Goal: Complete application form

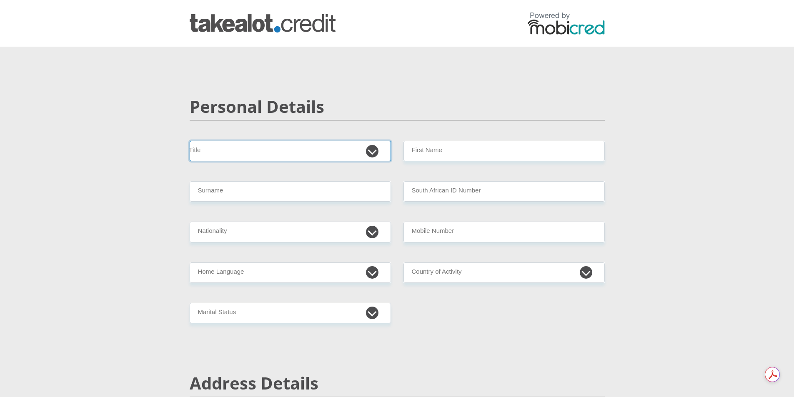
drag, startPoint x: 373, startPoint y: 152, endPoint x: 370, endPoint y: 157, distance: 5.2
click at [372, 154] on select "Mr Ms Mrs Dr [PERSON_NAME]" at bounding box center [290, 151] width 201 height 20
select select "Mr"
click at [190, 141] on select "Mr Ms Mrs Dr [PERSON_NAME]" at bounding box center [290, 151] width 201 height 20
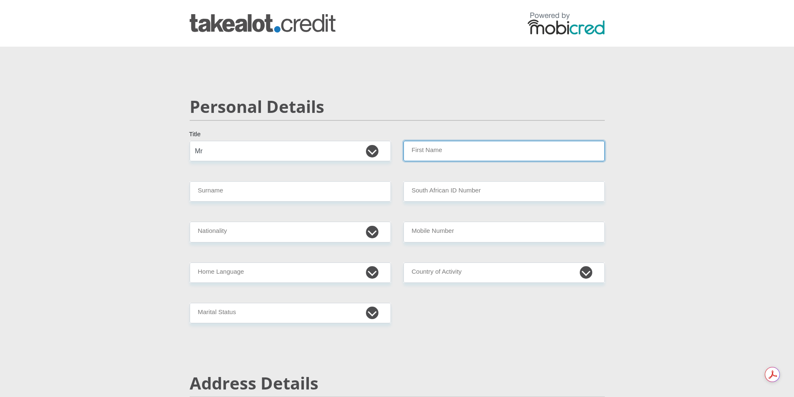
click at [555, 155] on input "First Name" at bounding box center [503, 151] width 201 height 20
type input "Siyabonga"
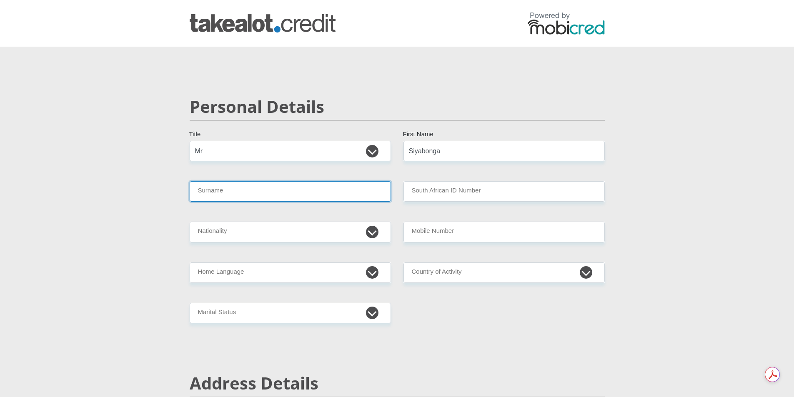
type input "Nzuza"
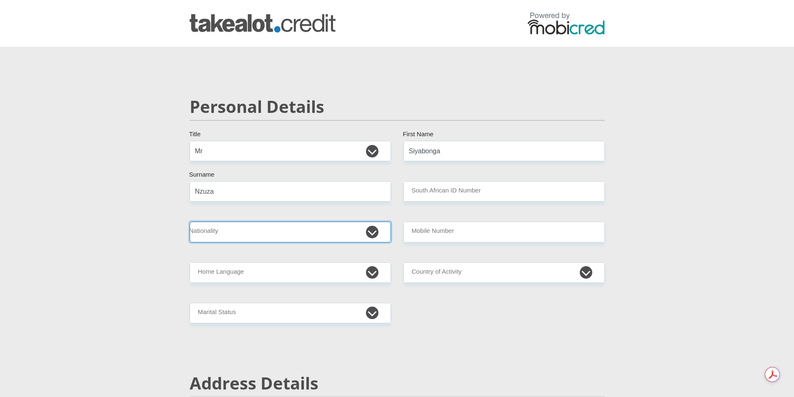
select select "ZAF"
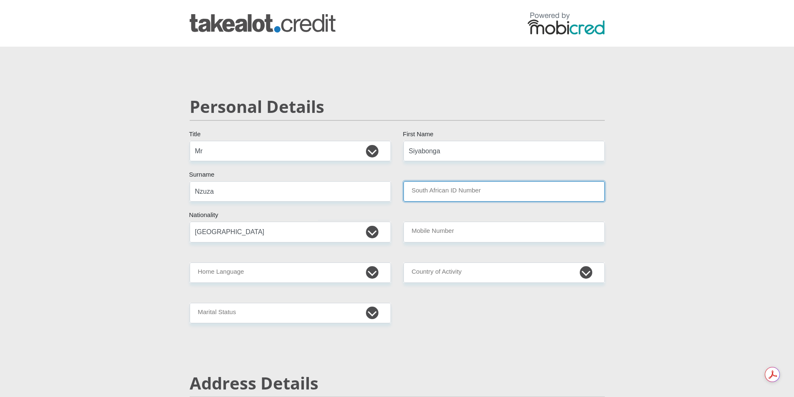
click at [478, 183] on input "South African ID Number" at bounding box center [503, 191] width 201 height 20
type input "9610275186085"
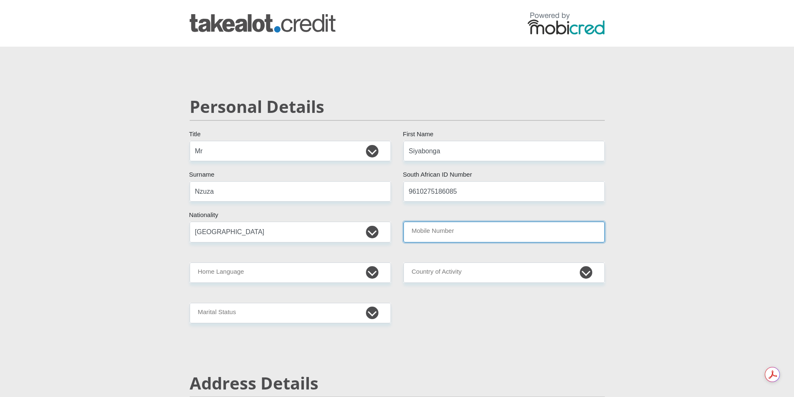
click at [460, 227] on input "Mobile Number" at bounding box center [503, 232] width 201 height 20
type input "0655055410"
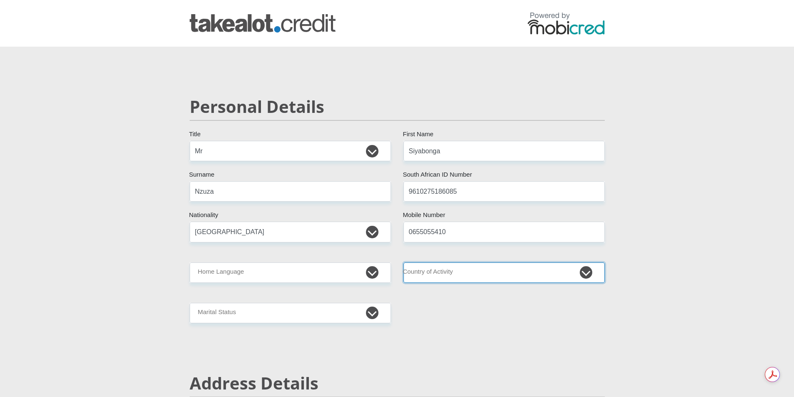
click at [514, 277] on select "[GEOGRAPHIC_DATA] [GEOGRAPHIC_DATA] [GEOGRAPHIC_DATA] [GEOGRAPHIC_DATA] [GEOGRA…" at bounding box center [503, 272] width 201 height 20
select select "ZAF"
click at [403, 262] on select "[GEOGRAPHIC_DATA] [GEOGRAPHIC_DATA] [GEOGRAPHIC_DATA] [GEOGRAPHIC_DATA] [GEOGRA…" at bounding box center [503, 272] width 201 height 20
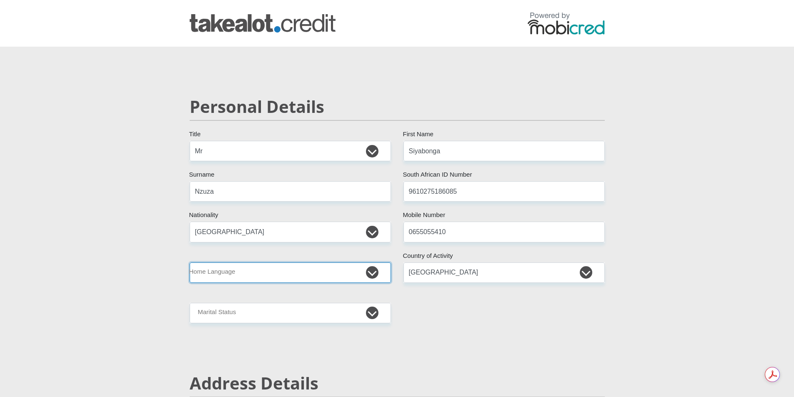
click at [370, 273] on select "Afrikaans English Sepedi South Ndebele Southern Sotho Swati Tsonga Tswana Venda…" at bounding box center [290, 272] width 201 height 20
select select "[DATE]"
click at [190, 262] on select "Afrikaans English Sepedi South Ndebele Southern Sotho Swati Tsonga Tswana Venda…" at bounding box center [290, 272] width 201 height 20
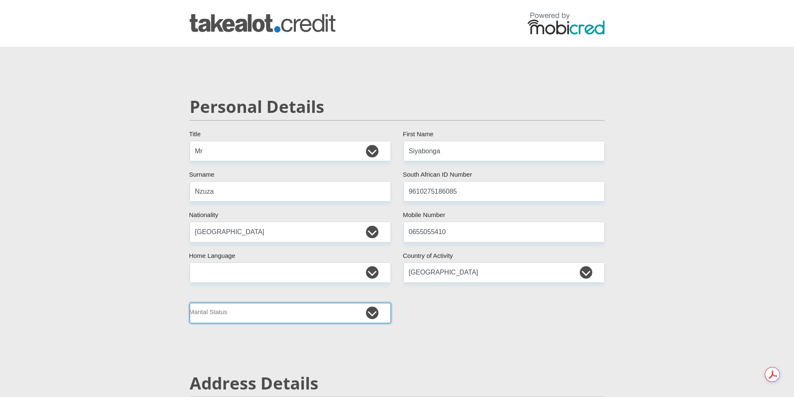
click at [376, 317] on select "Married ANC Single Divorced Widowed Married COP or Customary Law" at bounding box center [290, 313] width 201 height 20
select select "2"
click at [190, 303] on select "Married ANC Single Divorced Widowed Married COP or Customary Law" at bounding box center [290, 313] width 201 height 20
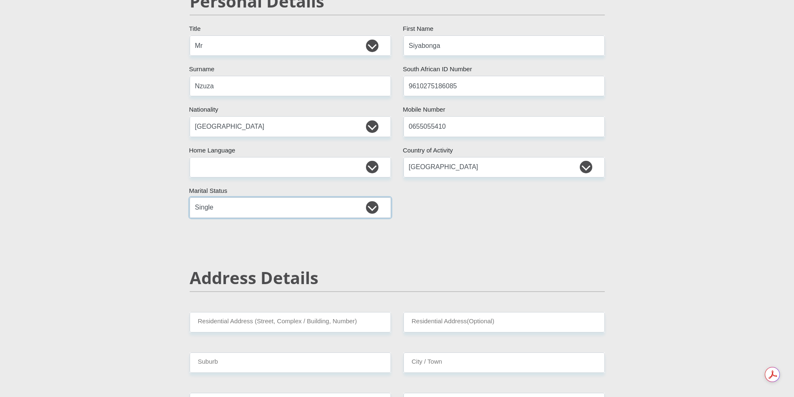
scroll to position [125, 0]
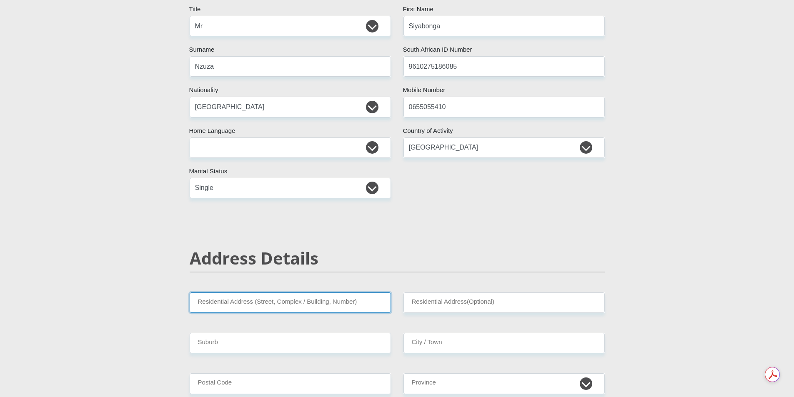
click at [344, 303] on input "Residential Address (Street, Complex / Building, Number)" at bounding box center [290, 302] width 201 height 20
type input "[STREET_ADDRESS]"
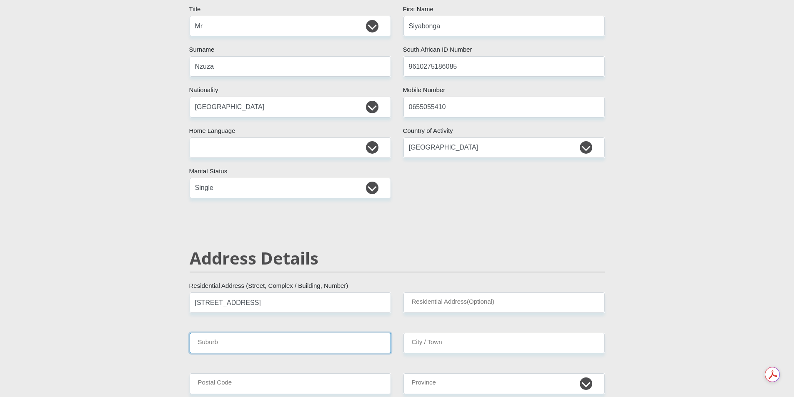
type input "Ga-Nala"
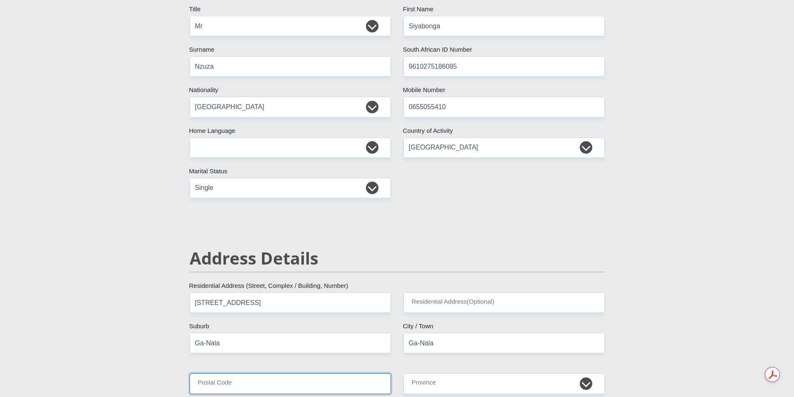
type input "2271"
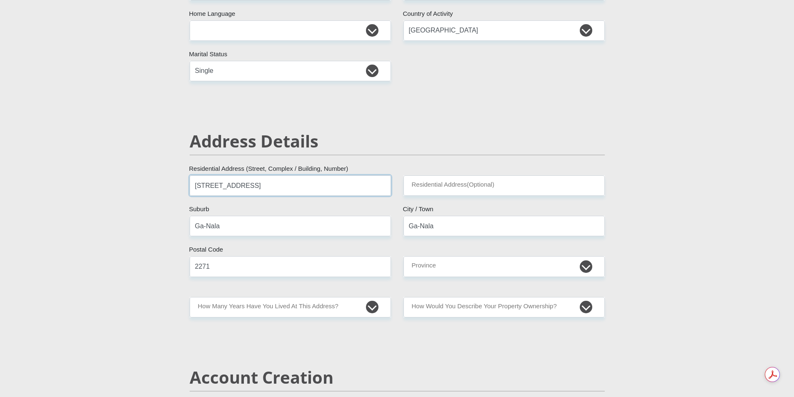
scroll to position [250, 0]
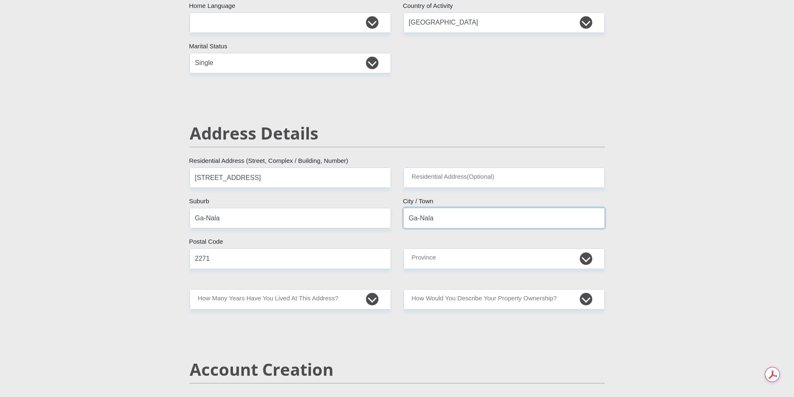
click at [441, 217] on input "Ga-Nala" at bounding box center [503, 218] width 201 height 20
type input "G"
type input "[PERSON_NAME]"
click at [228, 216] on input "Ga-Nala" at bounding box center [290, 218] width 201 height 20
type input "G"
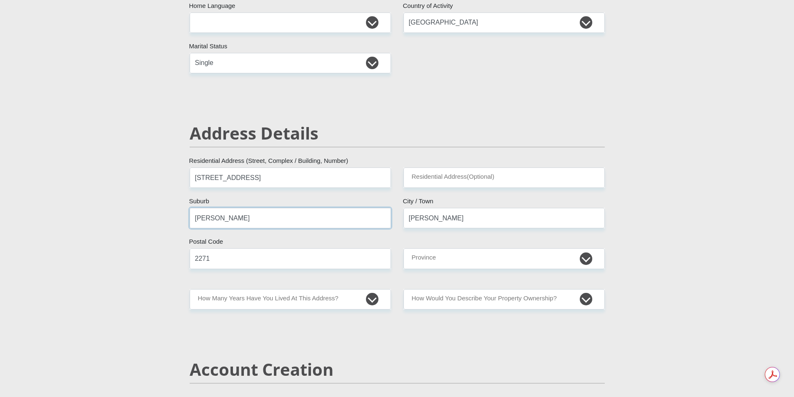
type input "[PERSON_NAME]"
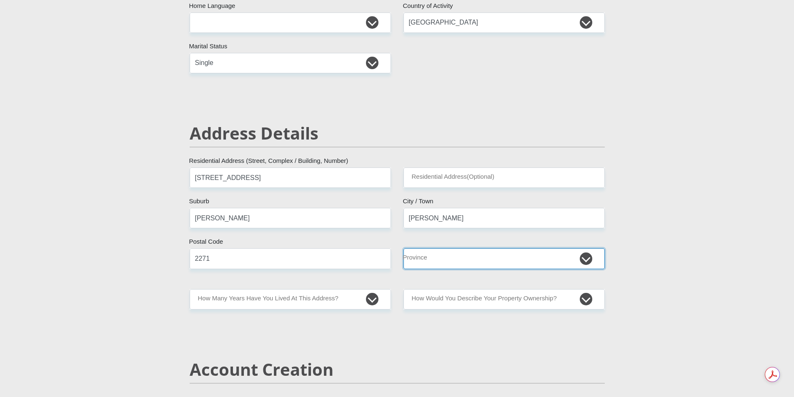
click at [587, 258] on select "Eastern Cape Free State [GEOGRAPHIC_DATA] [GEOGRAPHIC_DATA][DATE] [GEOGRAPHIC_D…" at bounding box center [503, 258] width 201 height 20
select select "[GEOGRAPHIC_DATA]"
click at [403, 248] on select "Eastern Cape Free State [GEOGRAPHIC_DATA] [GEOGRAPHIC_DATA][DATE] [GEOGRAPHIC_D…" at bounding box center [503, 258] width 201 height 20
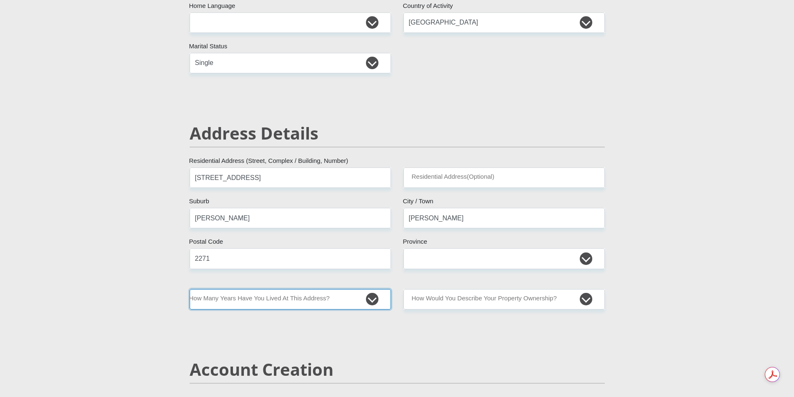
click at [371, 299] on select "less than 1 year 1-3 years 3-5 years 5+ years" at bounding box center [290, 299] width 201 height 20
select select "5"
click at [190, 289] on select "less than 1 year 1-3 years 3-5 years 5+ years" at bounding box center [290, 299] width 201 height 20
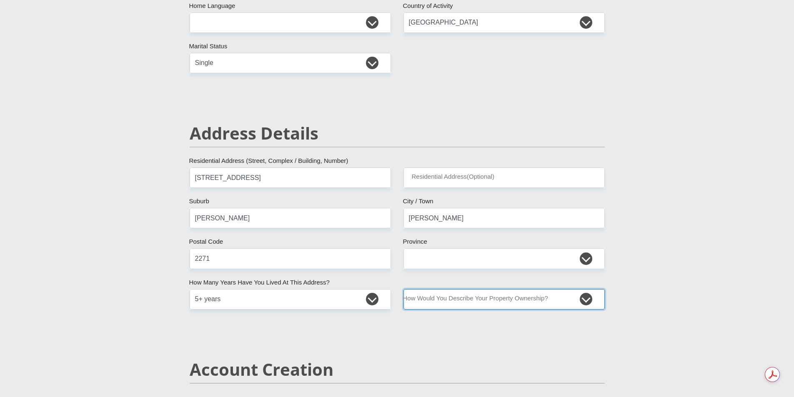
click at [583, 299] on select "Owned Rented Family Owned Company Dwelling" at bounding box center [503, 299] width 201 height 20
select select "parents"
click at [403, 289] on select "Owned Rented Family Owned Company Dwelling" at bounding box center [503, 299] width 201 height 20
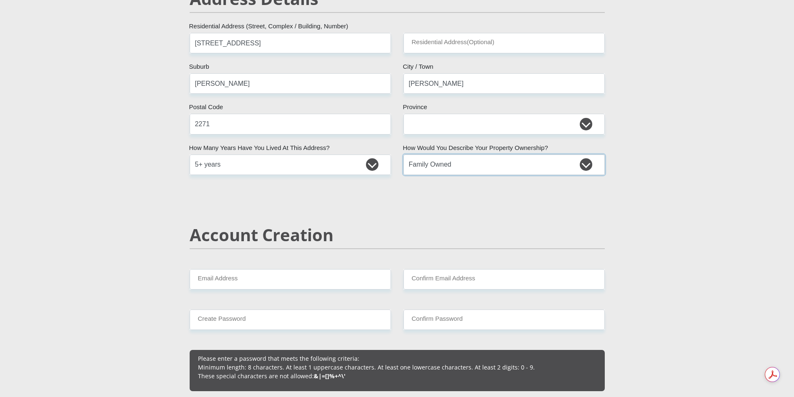
scroll to position [417, 0]
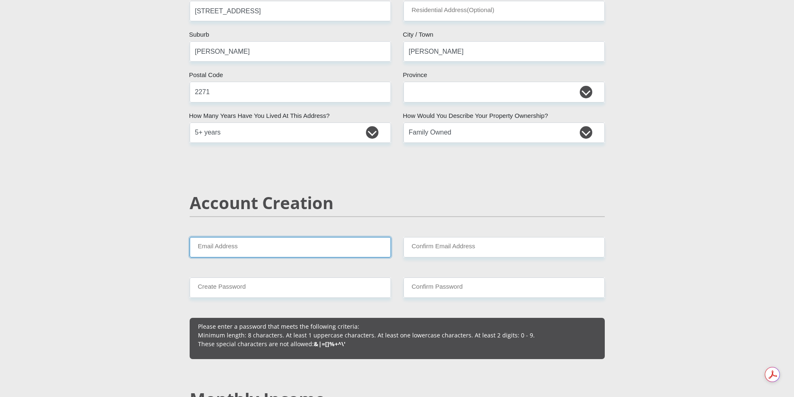
click at [264, 248] on input "Email Address" at bounding box center [290, 247] width 201 height 20
type input "[EMAIL_ADDRESS][DOMAIN_NAME]"
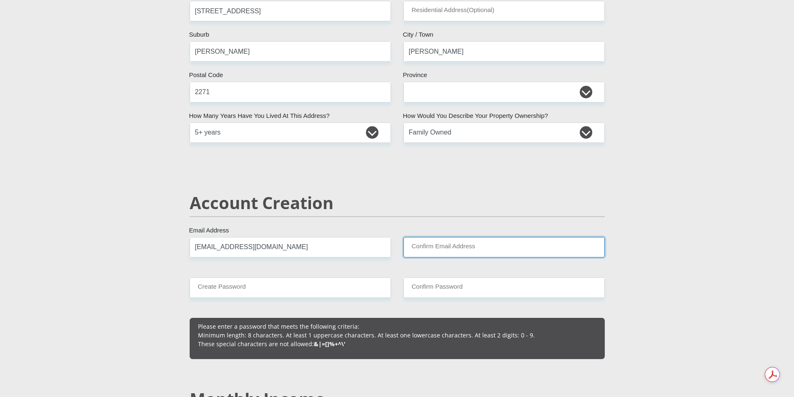
click at [441, 249] on input "Confirm Email Address" at bounding box center [503, 247] width 201 height 20
click at [463, 244] on input "Confirm Email Address" at bounding box center [503, 247] width 201 height 20
type input "[EMAIL_ADDRESS][DOMAIN_NAME]"
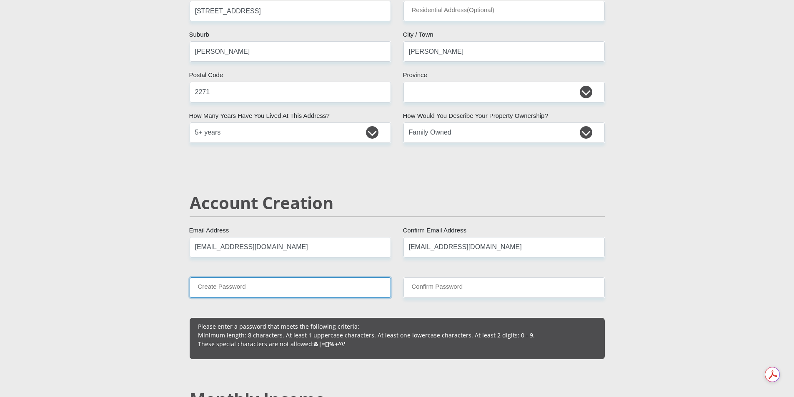
click at [327, 286] on input "Create Password" at bounding box center [290, 287] width 201 height 20
type input "Mshazi@1957"
click at [415, 290] on input "Confirm Password" at bounding box center [503, 287] width 201 height 20
type input "Mshazi@1957"
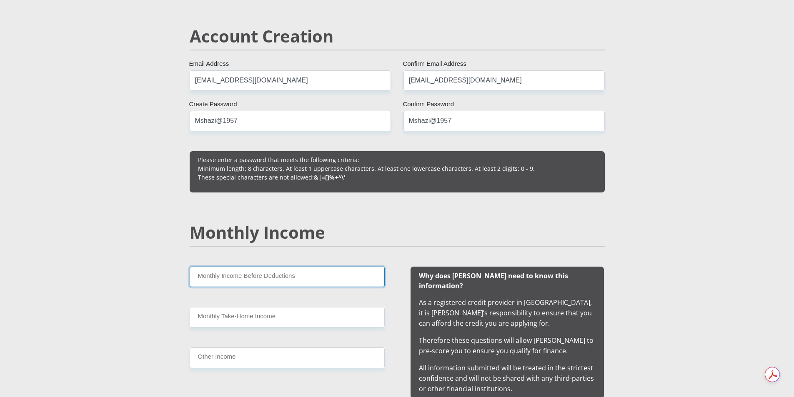
click at [305, 275] on input "Monthly Income Before Deductions" at bounding box center [287, 277] width 195 height 20
type input "9800"
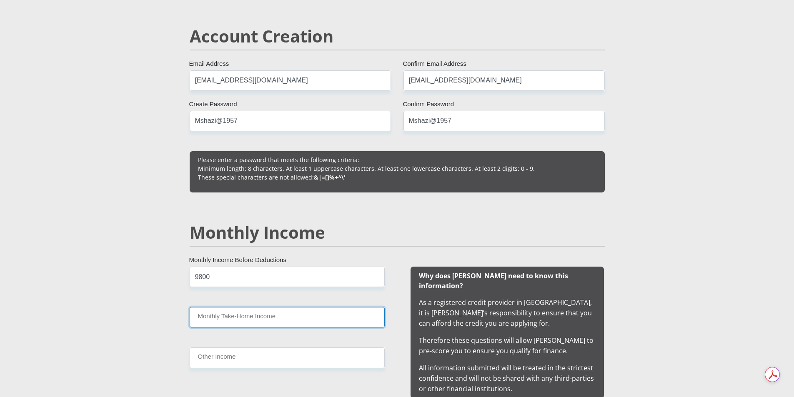
click at [265, 312] on input "Monthly Take-Home Income" at bounding box center [287, 317] width 195 height 20
type input "9400"
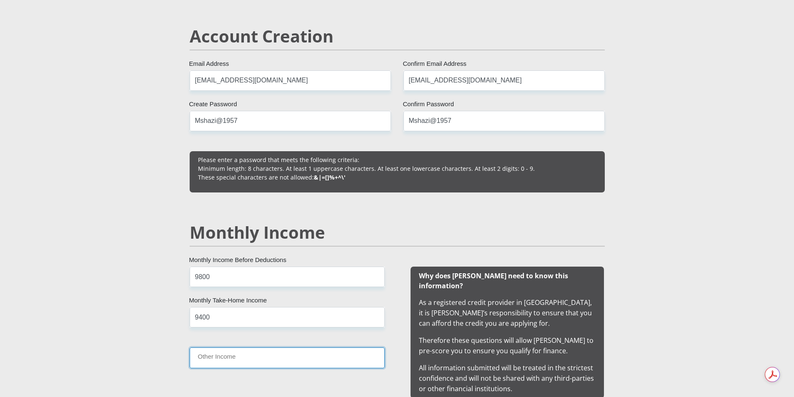
click at [257, 352] on input "Other Income" at bounding box center [287, 357] width 195 height 20
type input "0"
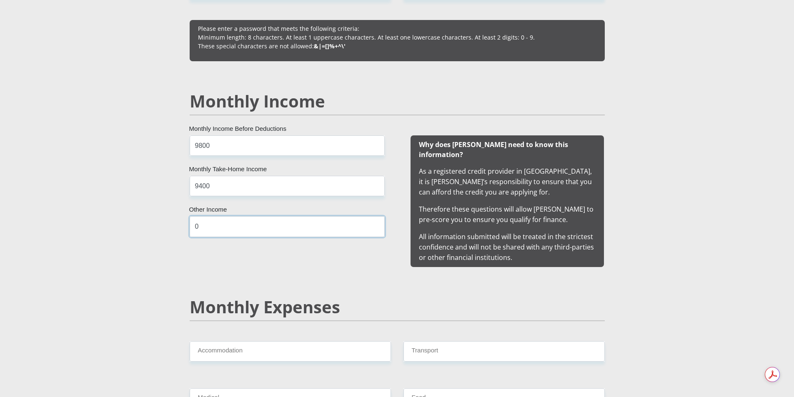
scroll to position [750, 0]
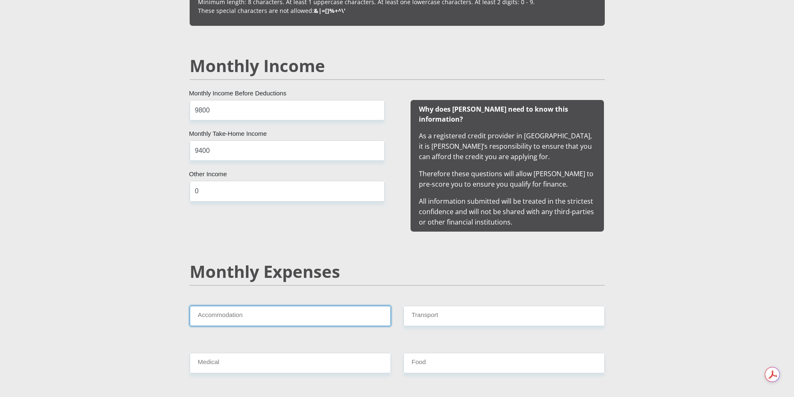
click at [365, 306] on input "Accommodation" at bounding box center [290, 316] width 201 height 20
type input "0"
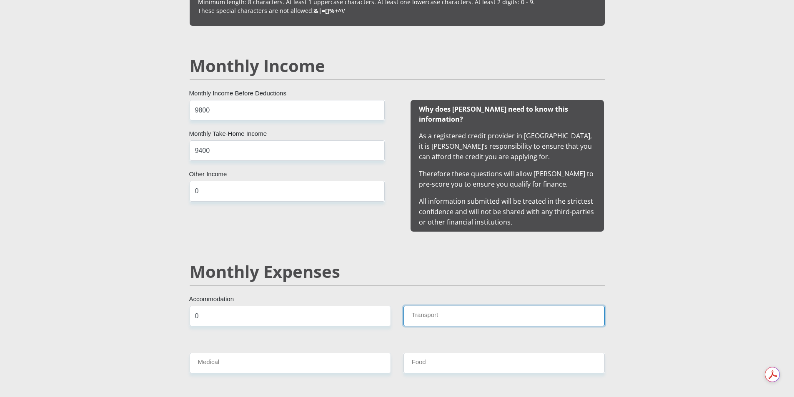
drag, startPoint x: 548, startPoint y: 300, endPoint x: 542, endPoint y: 303, distance: 6.9
click at [547, 306] on input "Transport" at bounding box center [503, 316] width 201 height 20
type input "0"
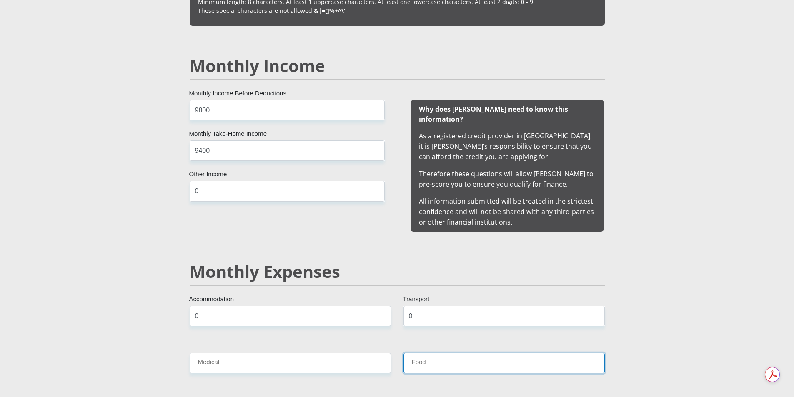
click at [447, 353] on input "Food" at bounding box center [503, 363] width 201 height 20
type input "1000"
click at [355, 358] on input "Medical" at bounding box center [290, 363] width 201 height 20
type input "0"
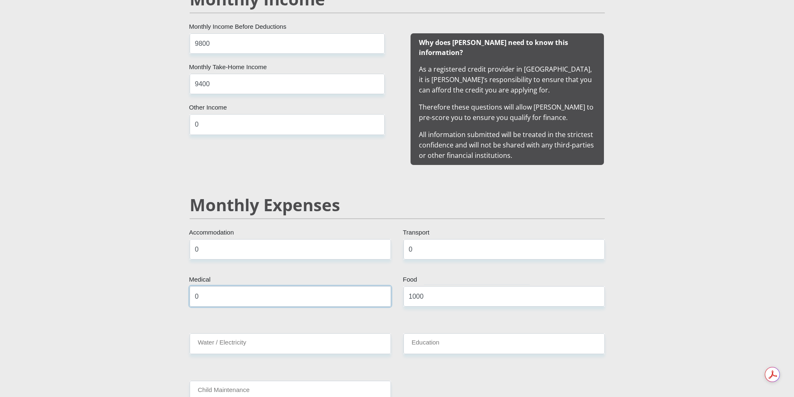
scroll to position [916, 0]
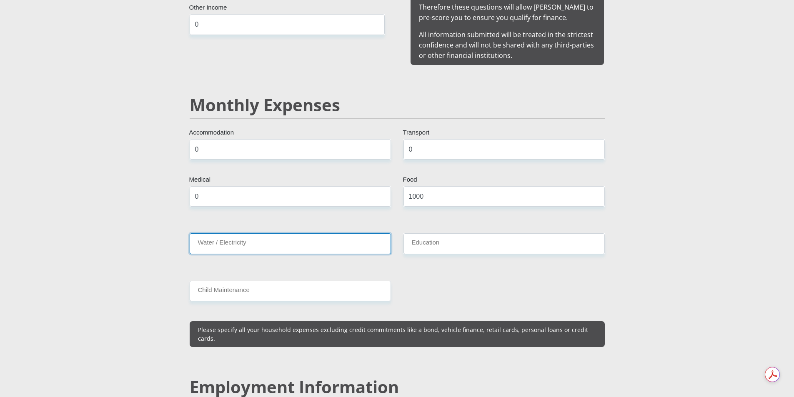
click at [320, 238] on input "Water / Electricity" at bounding box center [290, 243] width 201 height 20
click at [323, 234] on input "Water / Electricity" at bounding box center [290, 243] width 201 height 20
type input "1000"
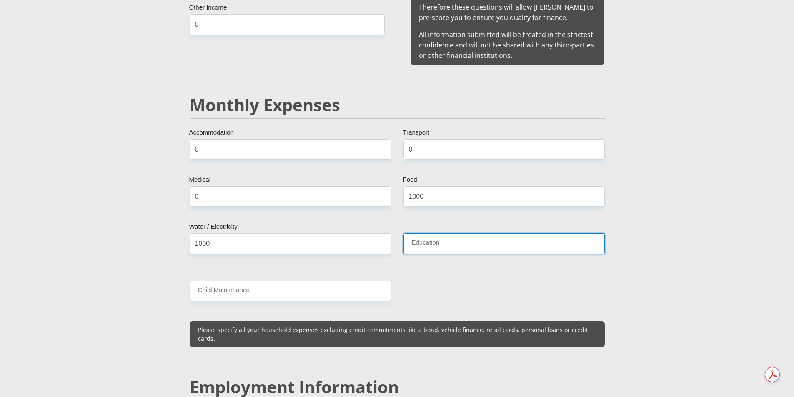
click at [437, 233] on input "Education" at bounding box center [503, 243] width 201 height 20
click at [436, 233] on input "Education" at bounding box center [503, 243] width 201 height 20
type input "0"
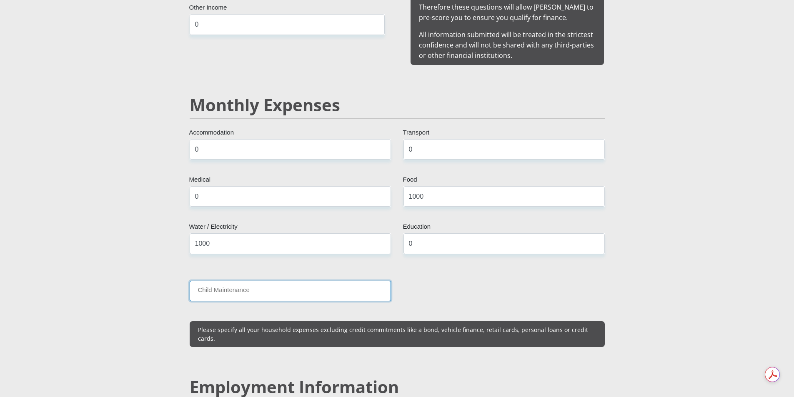
click at [314, 283] on input "Child Maintenance" at bounding box center [290, 291] width 201 height 20
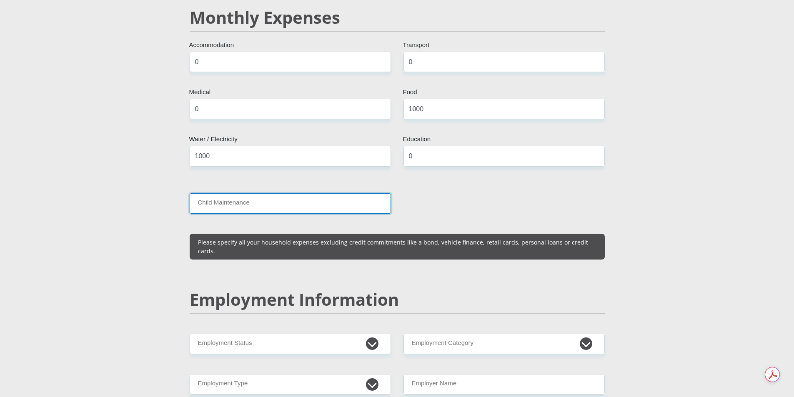
scroll to position [1083, 0]
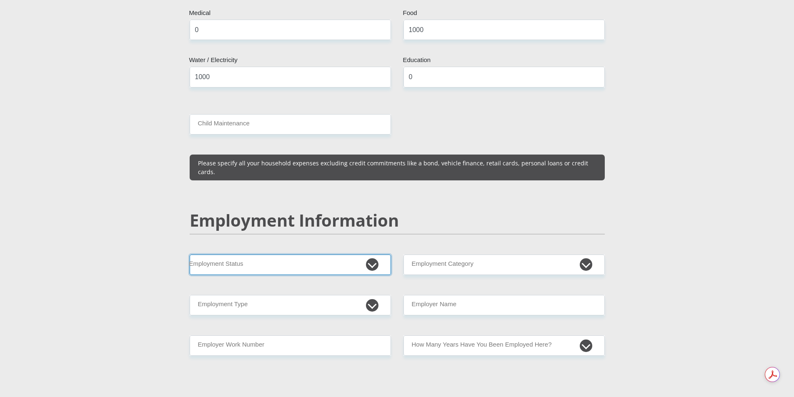
click at [377, 255] on select "Permanent/Full-time Part-time/Casual [DEMOGRAPHIC_DATA] Worker Self-Employed Ho…" at bounding box center [290, 265] width 201 height 20
select select "1"
click at [190, 255] on select "Permanent/Full-time Part-time/Casual [DEMOGRAPHIC_DATA] Worker Self-Employed Ho…" at bounding box center [290, 265] width 201 height 20
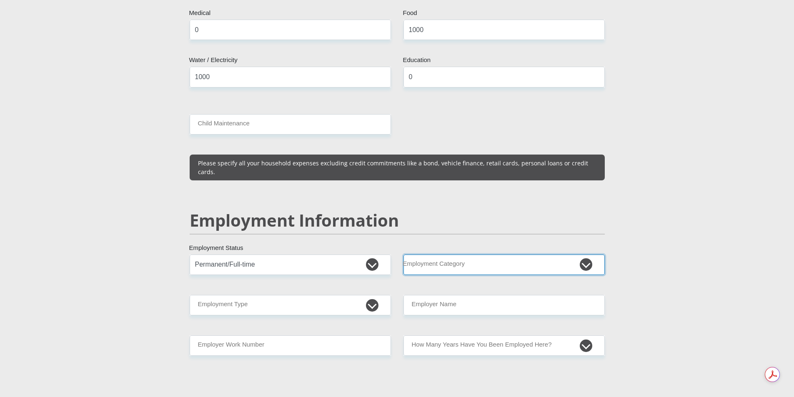
click at [587, 255] on select "AGRICULTURE ALCOHOL & TOBACCO CONSTRUCTION MATERIALS METALLURGY EQUIPMENT FOR R…" at bounding box center [503, 265] width 201 height 20
select select "52"
click at [403, 255] on select "AGRICULTURE ALCOHOL & TOBACCO CONSTRUCTION MATERIALS METALLURGY EQUIPMENT FOR R…" at bounding box center [503, 265] width 201 height 20
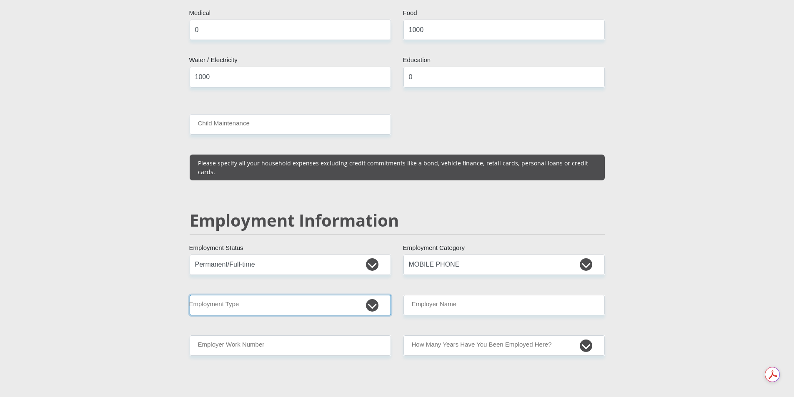
click at [371, 295] on select "College/Lecturer Craft Seller Creative Driver Executive Farmer Forces - Non Com…" at bounding box center [290, 305] width 201 height 20
select select "Office Staff/Clerk"
click at [190, 295] on select "College/Lecturer Craft Seller Creative Driver Executive Farmer Forces - Non Com…" at bounding box center [290, 305] width 201 height 20
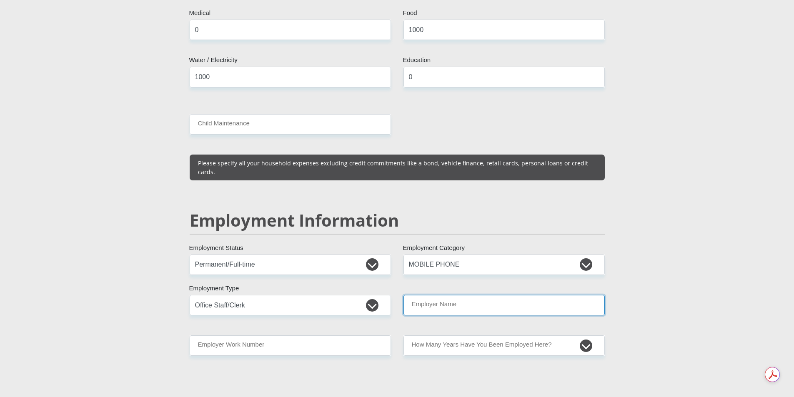
click at [454, 295] on input "Employer Name" at bounding box center [503, 305] width 201 height 20
type input "Lucky"
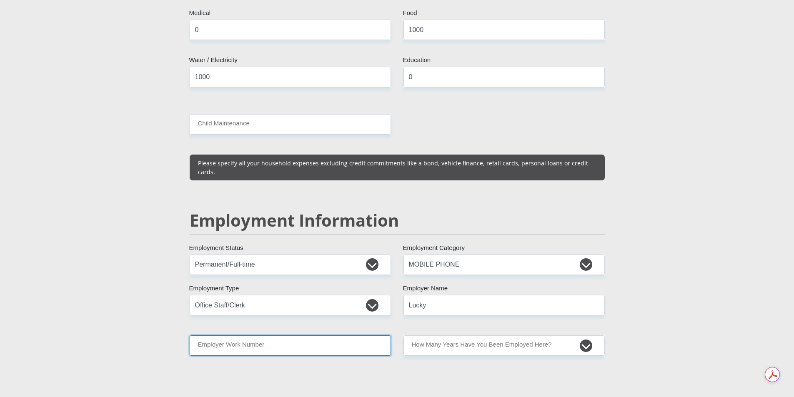
click at [330, 335] on input "Employer Work Number" at bounding box center [290, 345] width 201 height 20
type input "0829285927"
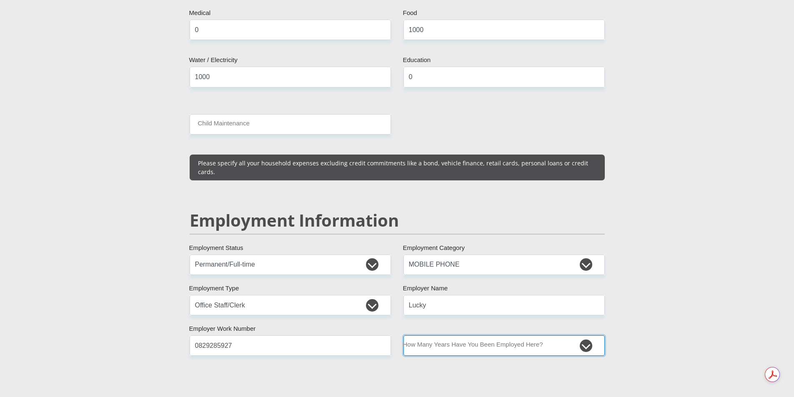
click at [510, 335] on select "less than 1 year 1-3 years 3-5 years 5+ years" at bounding box center [503, 345] width 201 height 20
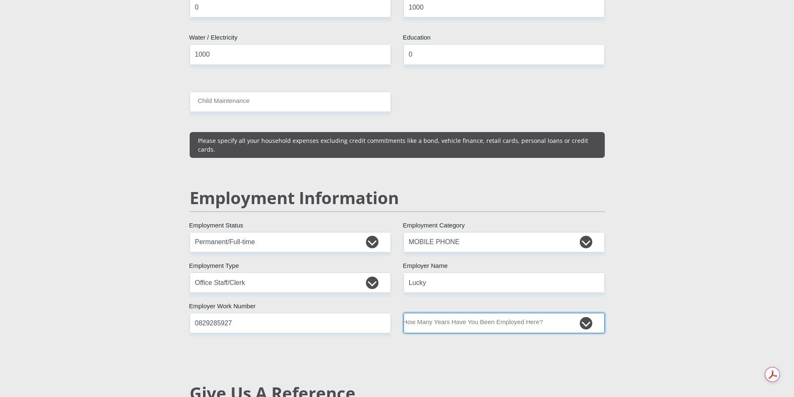
scroll to position [1125, 0]
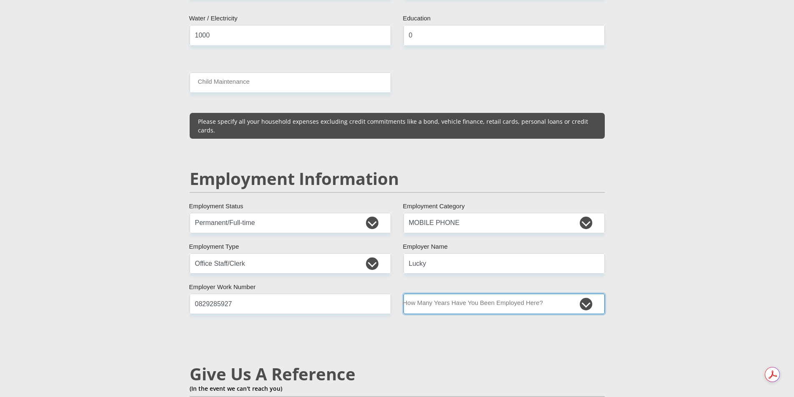
click at [446, 294] on select "less than 1 year 1-3 years 3-5 years 5+ years" at bounding box center [503, 304] width 201 height 20
select select "48"
click at [403, 294] on select "less than 1 year 1-3 years 3-5 years 5+ years" at bounding box center [503, 304] width 201 height 20
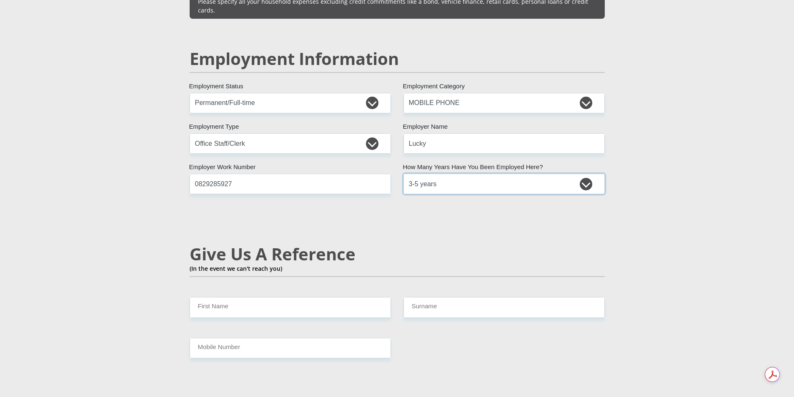
scroll to position [1250, 0]
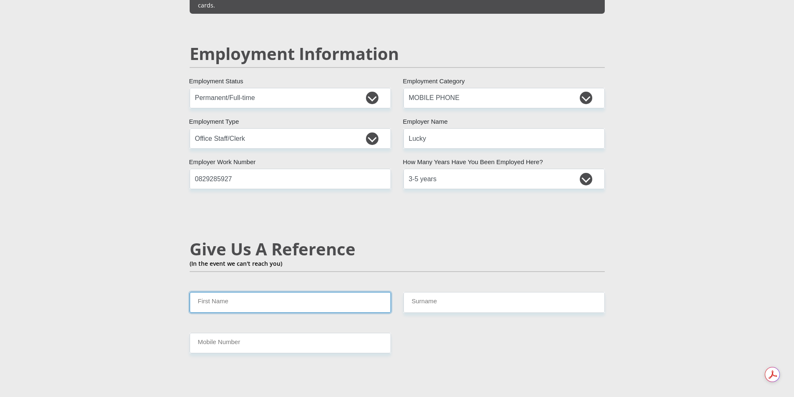
click at [335, 292] on input "First Name" at bounding box center [290, 302] width 201 height 20
type input "Siyabonga"
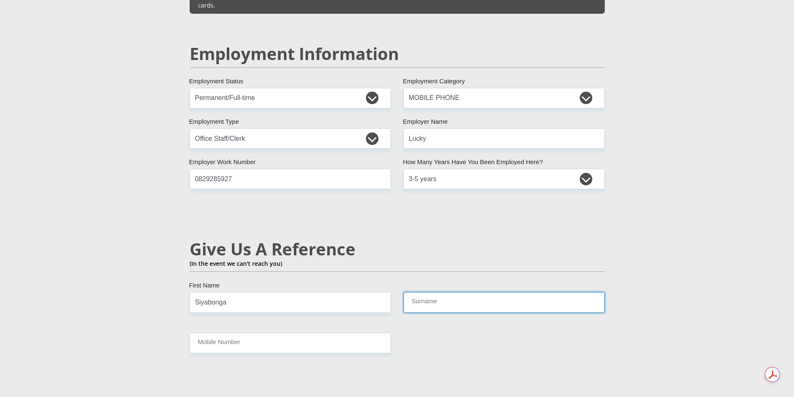
type input "Nzuza"
click at [284, 292] on input "Siyabonga" at bounding box center [290, 302] width 201 height 20
type input "S"
type input "Nezeka"
click at [449, 292] on input "Nzuza" at bounding box center [503, 302] width 201 height 20
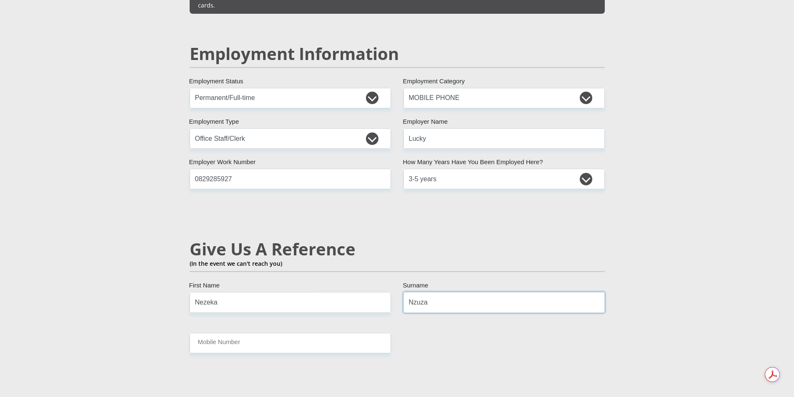
click at [449, 292] on input "Nzuza" at bounding box center [503, 302] width 201 height 20
type input "Nkosi"
click at [253, 333] on input "Mobile Number" at bounding box center [290, 343] width 201 height 20
click at [277, 333] on input "Mobile Number" at bounding box center [290, 343] width 201 height 20
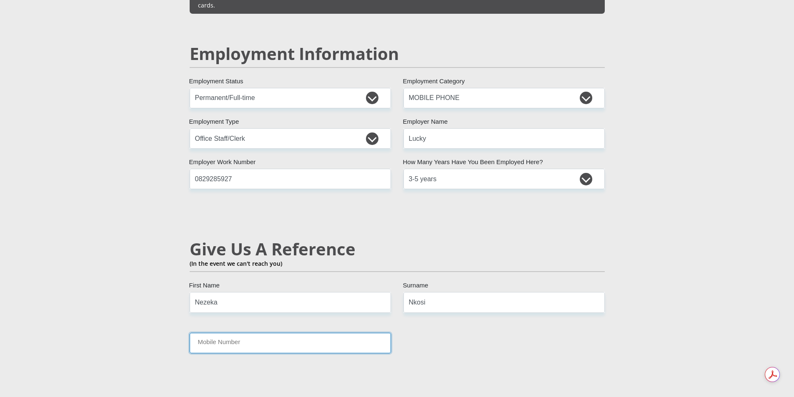
click at [277, 333] on input "Mobile Number" at bounding box center [290, 343] width 201 height 20
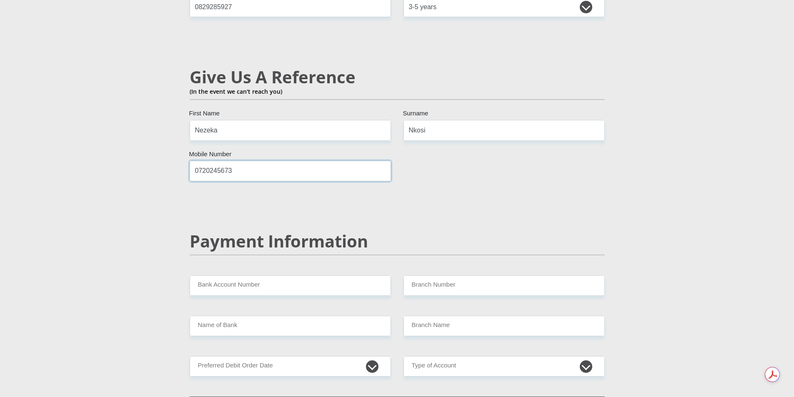
scroll to position [1500, 0]
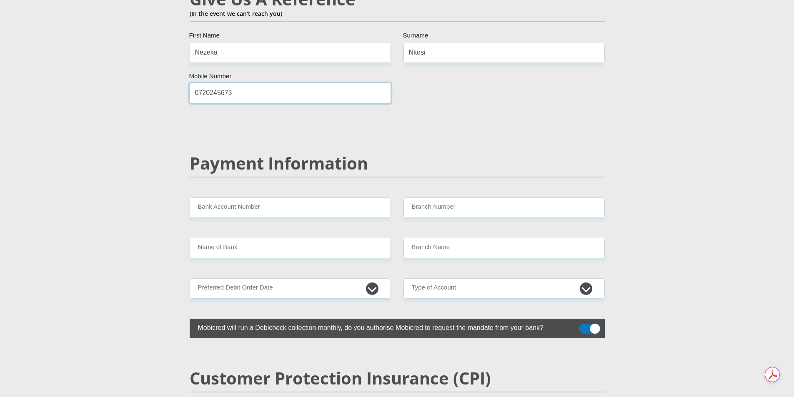
type input "0720245673"
click at [277, 197] on input "Bank Account Number" at bounding box center [290, 207] width 201 height 20
type input "1197297014"
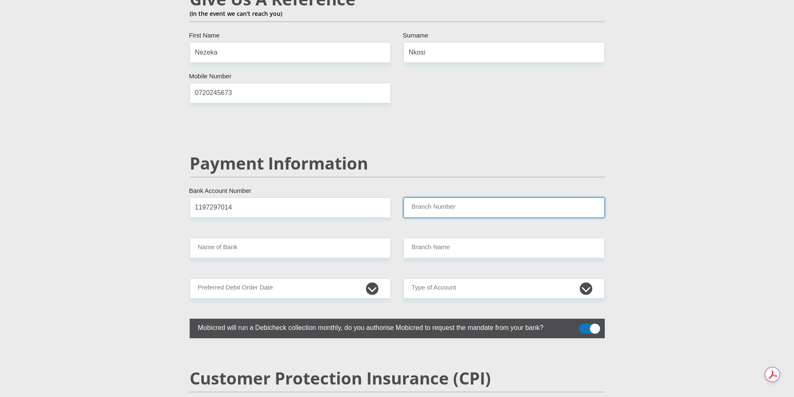
click at [434, 197] on input "Branch Number" at bounding box center [503, 207] width 201 height 20
type input "147105"
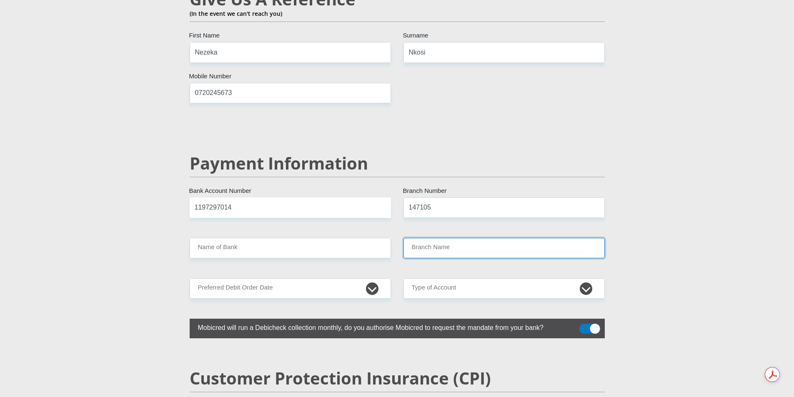
click at [450, 238] on input "Branch Name" at bounding box center [503, 248] width 201 height 20
type input "NEDBANK"
type input "NEDBANK SPARE"
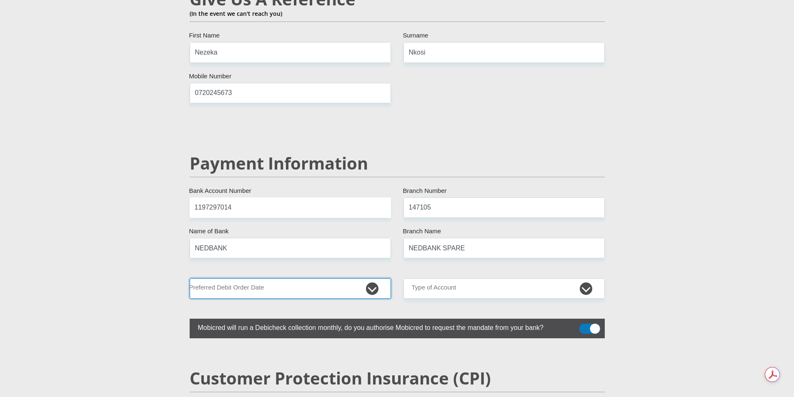
click at [292, 278] on select "1st 2nd 3rd 4th 5th 7th 18th 19th 20th 21st 22nd 23rd 24th 25th 26th 27th 28th …" at bounding box center [290, 288] width 201 height 20
select select "1"
click at [190, 278] on select "1st 2nd 3rd 4th 5th 7th 18th 19th 20th 21st 22nd 23rd 24th 25th 26th 27th 28th …" at bounding box center [290, 288] width 201 height 20
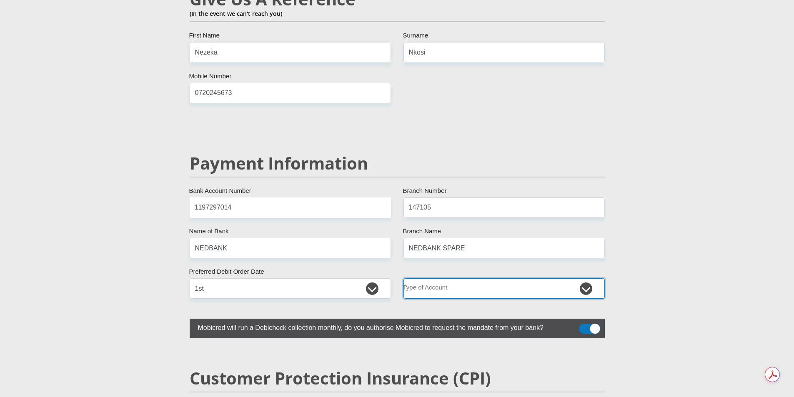
click at [494, 278] on select "Cheque Savings" at bounding box center [503, 288] width 201 height 20
select select "CUR"
click at [403, 278] on select "Cheque Savings" at bounding box center [503, 288] width 201 height 20
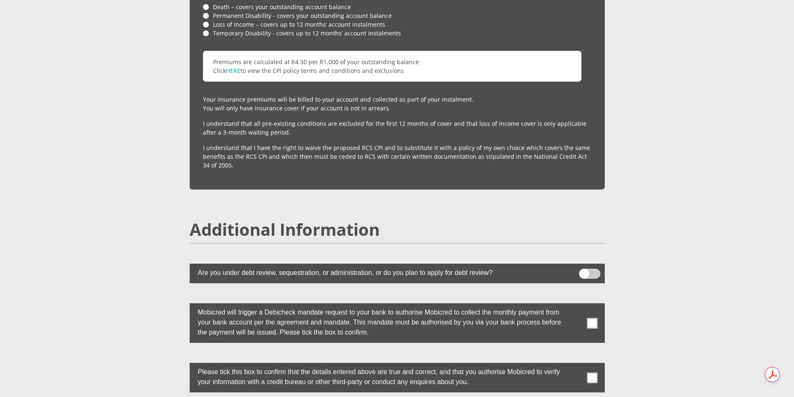
scroll to position [2083, 0]
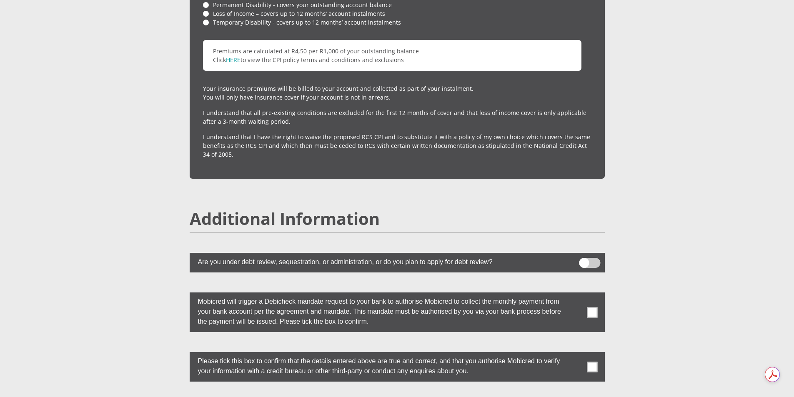
drag, startPoint x: 590, startPoint y: 293, endPoint x: 592, endPoint y: 302, distance: 9.3
click at [590, 307] on span at bounding box center [592, 312] width 10 height 10
click at [575, 295] on input "checkbox" at bounding box center [575, 295] width 0 height 0
click at [589, 362] on span at bounding box center [592, 367] width 10 height 10
click at [575, 354] on input "checkbox" at bounding box center [575, 354] width 0 height 0
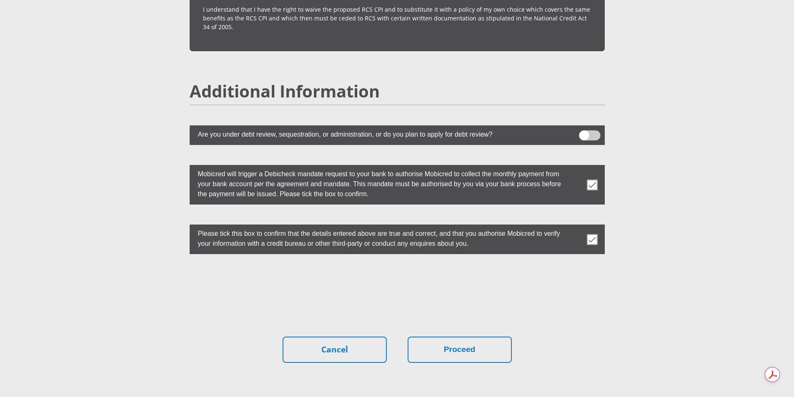
scroll to position [2250, 0]
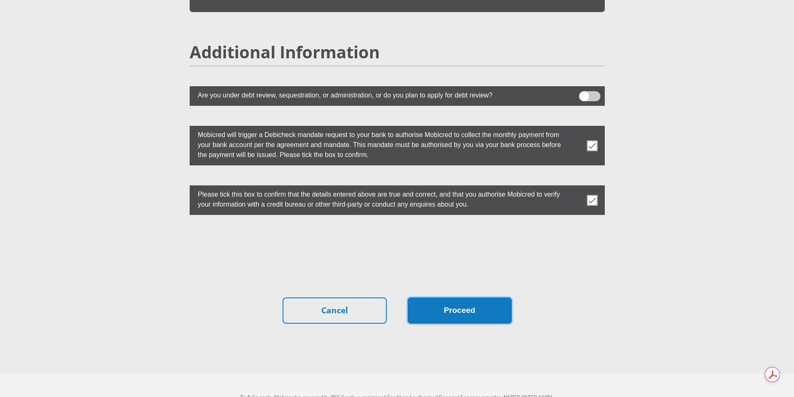
click at [426, 297] on button "Proceed" at bounding box center [459, 310] width 104 height 26
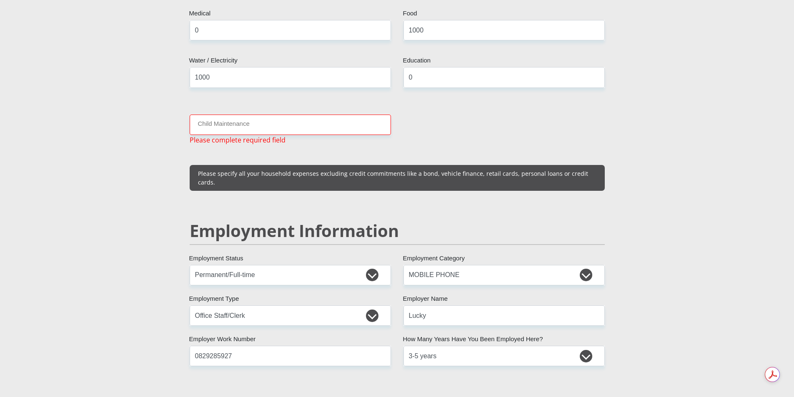
scroll to position [1082, 0]
click at [294, 120] on input "Child Maintenance" at bounding box center [290, 125] width 201 height 20
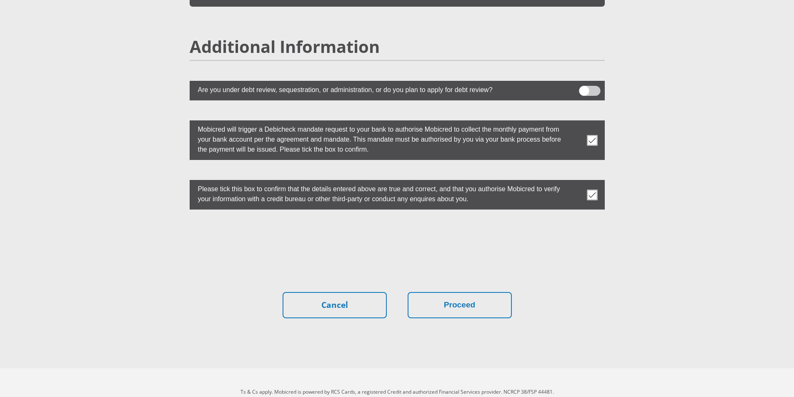
scroll to position [2255, 0]
type input "0"
click at [447, 294] on button "Proceed" at bounding box center [459, 305] width 104 height 26
